Goal: Find contact information: Find contact information

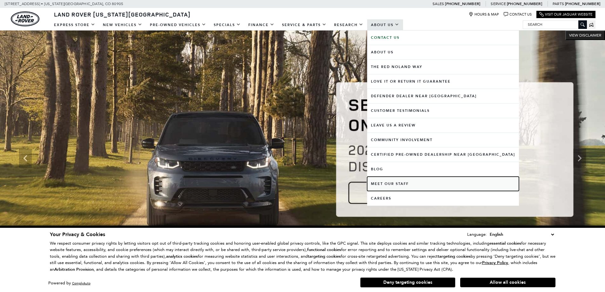
click at [394, 185] on link "Meet Our Staff" at bounding box center [443, 183] width 152 height 14
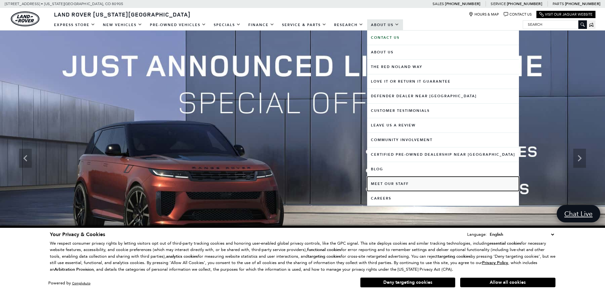
click at [396, 184] on link "Meet Our Staff" at bounding box center [443, 183] width 152 height 14
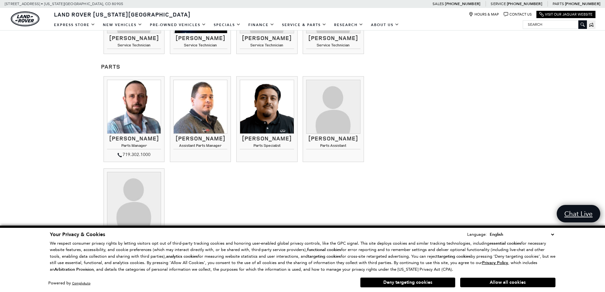
scroll to position [730, 0]
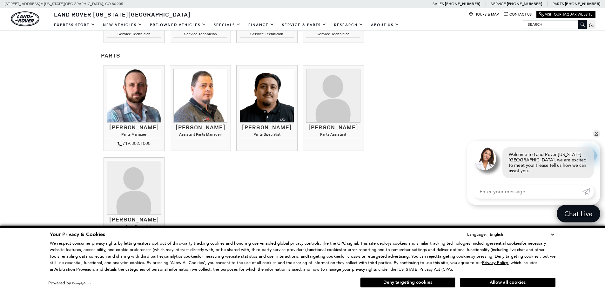
click at [253, 176] on div "[PERSON_NAME] Parts Manager 719.302.1000 [PERSON_NAME]" at bounding box center [234, 150] width 266 height 176
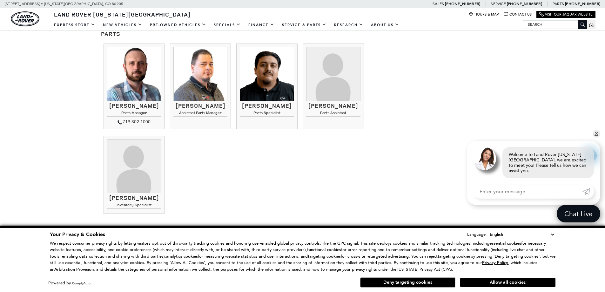
scroll to position [762, 0]
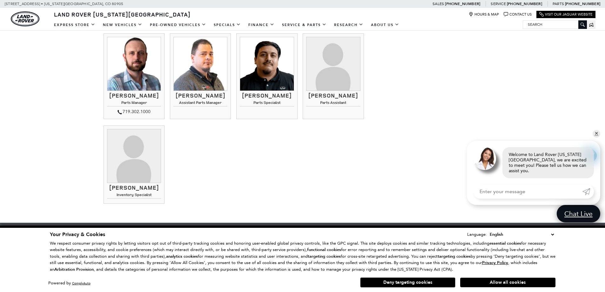
click at [235, 146] on div "[PERSON_NAME] Parts Manager 719.302.1000 [PERSON_NAME]" at bounding box center [234, 118] width 266 height 176
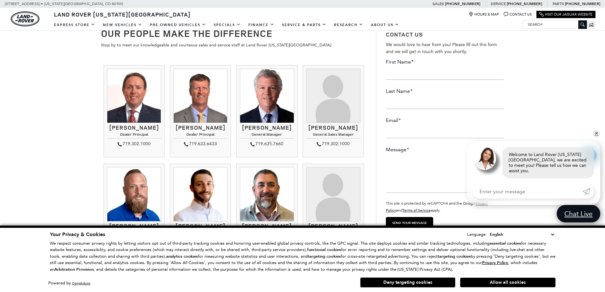
scroll to position [0, 0]
